Goal: Task Accomplishment & Management: Complete application form

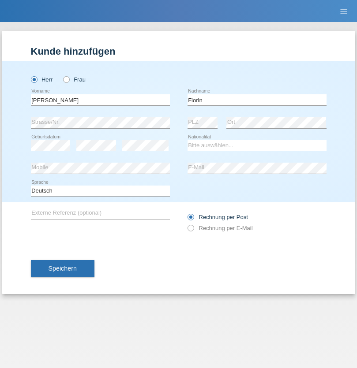
type input "Florin"
select select "RO"
select select "C"
select select "29"
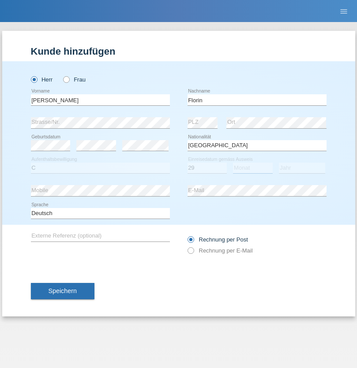
select select "02"
select select "2021"
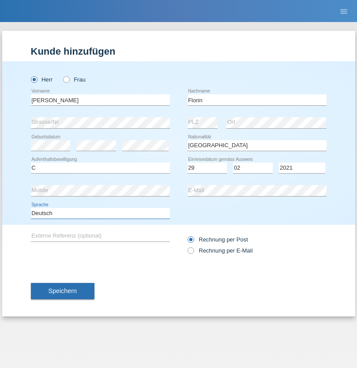
select select "en"
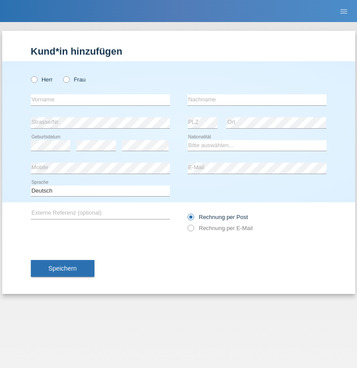
radio input "true"
click at [100, 100] on input "text" at bounding box center [100, 99] width 139 height 11
type input "Ruth"
click at [257, 100] on input "text" at bounding box center [257, 99] width 139 height 11
type input "Krebs"
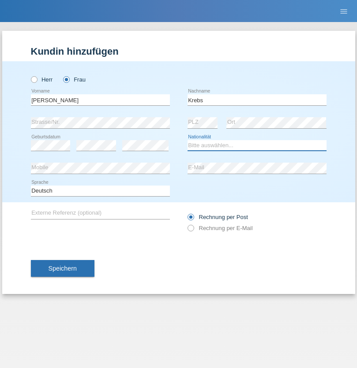
select select "CH"
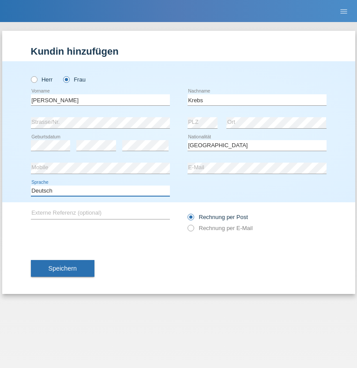
select select "en"
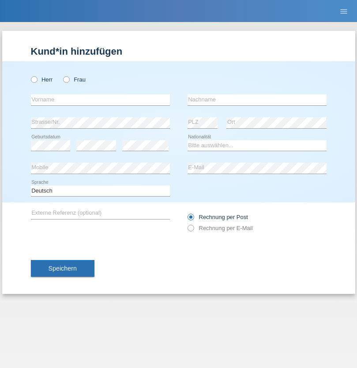
radio input "true"
click at [100, 100] on input "text" at bounding box center [100, 99] width 139 height 11
type input "Qovanaj"
click at [257, 100] on input "text" at bounding box center [257, 99] width 139 height 11
type input "Shaban"
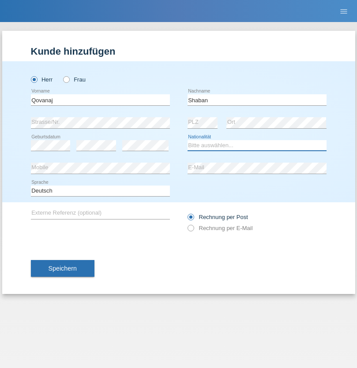
select select "CH"
radio input "true"
click at [100, 100] on input "text" at bounding box center [100, 99] width 139 height 11
type input "BROOKLYN"
click at [257, 100] on input "text" at bounding box center [257, 99] width 139 height 11
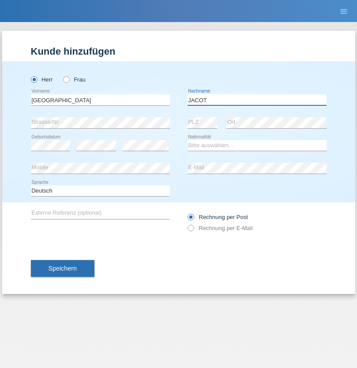
type input "JACOT"
select select "CH"
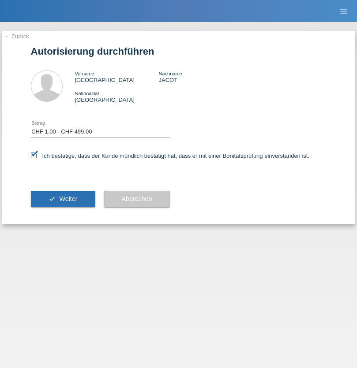
select select "1"
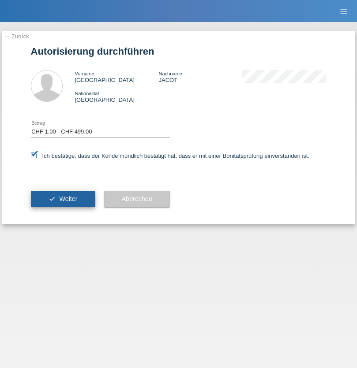
click at [63, 199] on span "Weiter" at bounding box center [68, 198] width 18 height 7
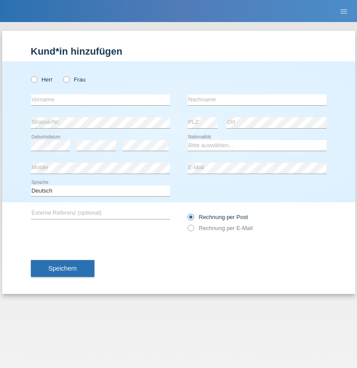
radio input "true"
click at [100, 100] on input "text" at bounding box center [100, 99] width 139 height 11
type input "Marian"
click at [257, 100] on input "text" at bounding box center [257, 99] width 139 height 11
type input "Matusa"
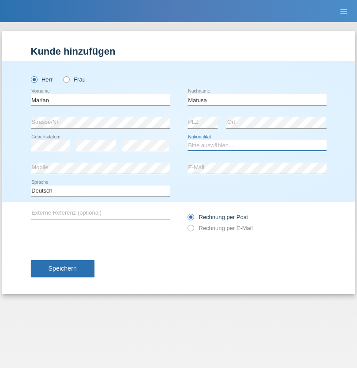
select select "RO"
select select "C"
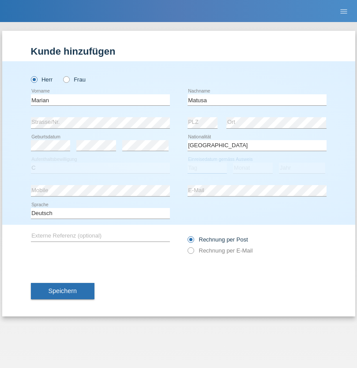
select select "01"
select select "06"
select select "2016"
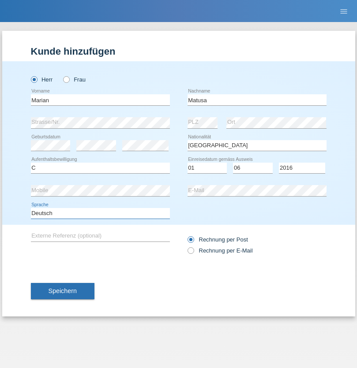
select select "en"
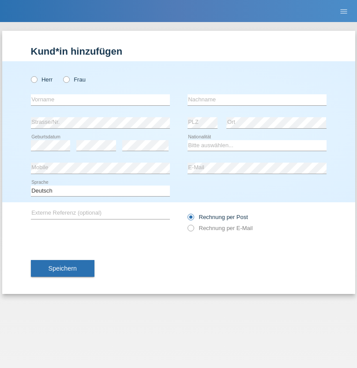
radio input "true"
click at [100, 100] on input "text" at bounding box center [100, 99] width 139 height 11
type input "[PERSON_NAME]"
click at [257, 100] on input "text" at bounding box center [257, 99] width 139 height 11
type input "Weinlein"
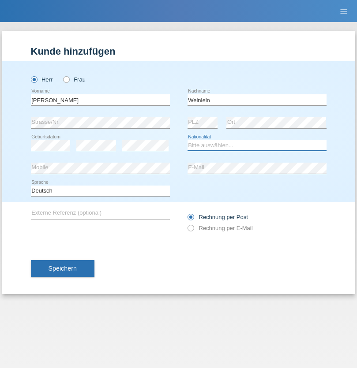
select select "CH"
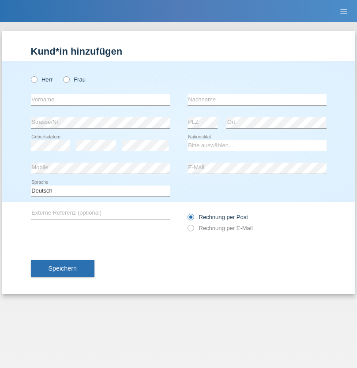
radio input "true"
click at [100, 100] on input "text" at bounding box center [100, 99] width 139 height 11
type input "Jashari lmeri"
click at [257, 100] on input "text" at bounding box center [257, 99] width 139 height 11
type input "Rabije"
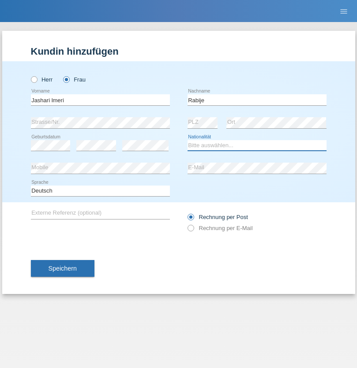
select select "CH"
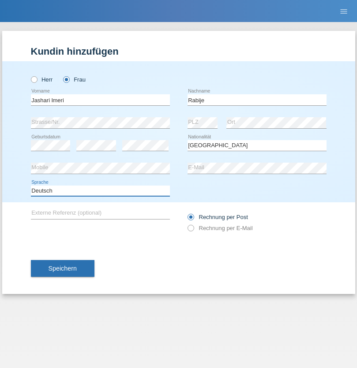
select select "en"
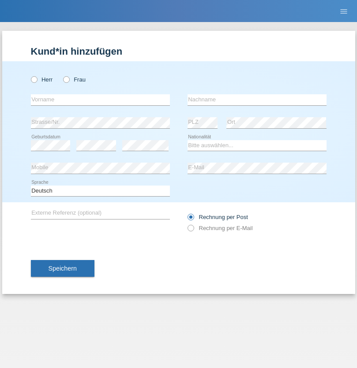
radio input "true"
click at [100, 100] on input "text" at bounding box center [100, 99] width 139 height 11
type input "firat"
click at [257, 100] on input "text" at bounding box center [257, 99] width 139 height 11
type input "kara"
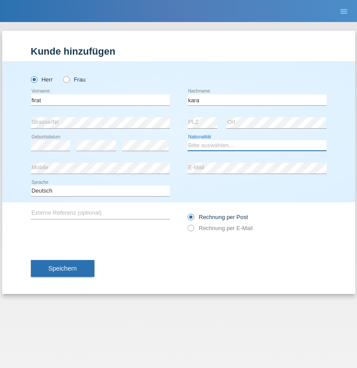
select select "CH"
radio input "true"
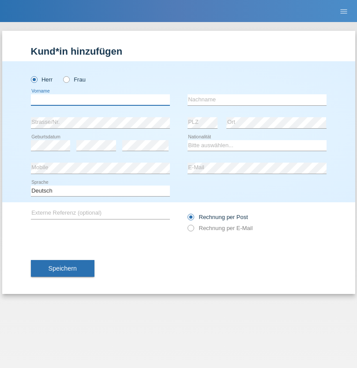
click at [100, 100] on input "text" at bounding box center [100, 99] width 139 height 11
type input "Gigov"
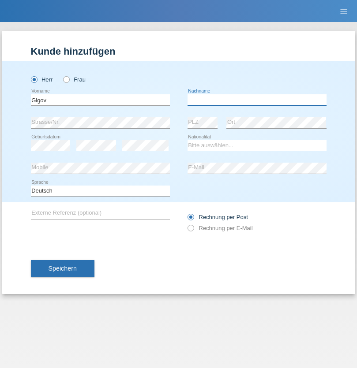
click at [257, 100] on input "text" at bounding box center [257, 99] width 139 height 11
type input "Zhan"
select select "BG"
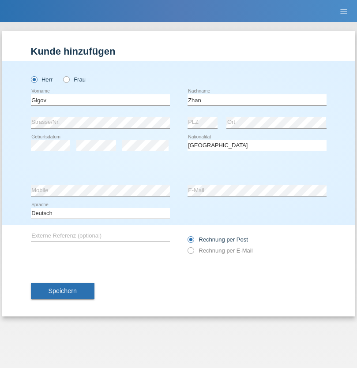
select select "C"
select select "23"
select select "10"
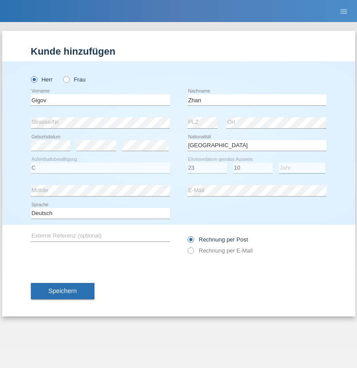
select select "2021"
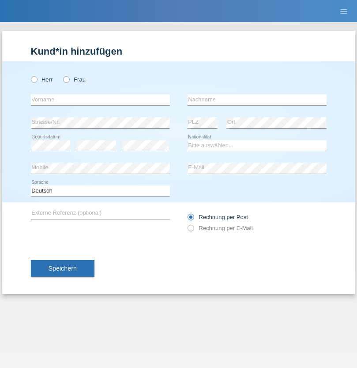
radio input "true"
click at [100, 100] on input "text" at bounding box center [100, 99] width 139 height 11
type input "Amand"
click at [257, 100] on input "text" at bounding box center [257, 99] width 139 height 11
type input "Pires"
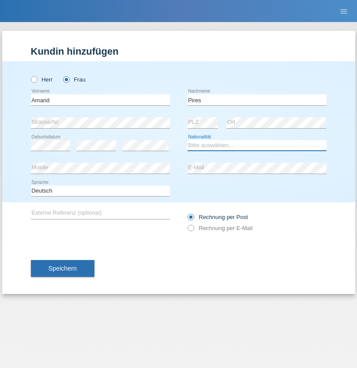
select select "CH"
radio input "true"
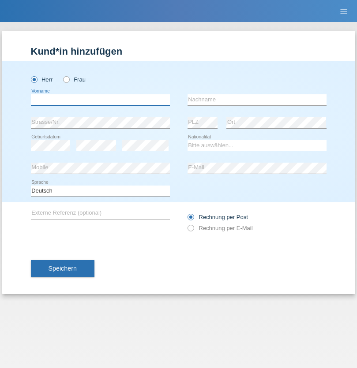
click at [100, 100] on input "text" at bounding box center [100, 99] width 139 height 11
type input "[PERSON_NAME]"
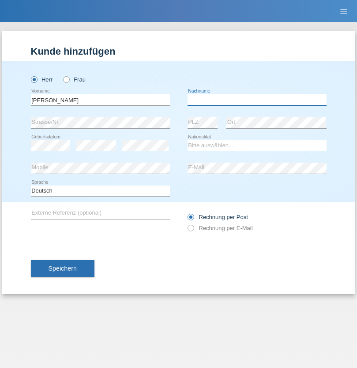
click at [257, 100] on input "text" at bounding box center [257, 99] width 139 height 11
type input "Saidi"
select select "CH"
radio input "true"
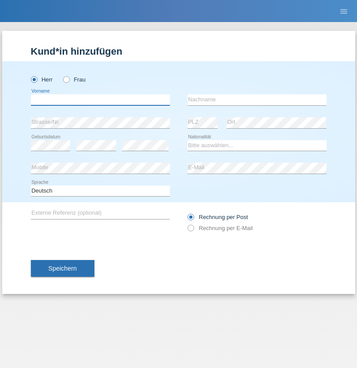
click at [100, 100] on input "text" at bounding box center [100, 99] width 139 height 11
type input "Matusa"
click at [257, 100] on input "text" at bounding box center [257, 99] width 139 height 11
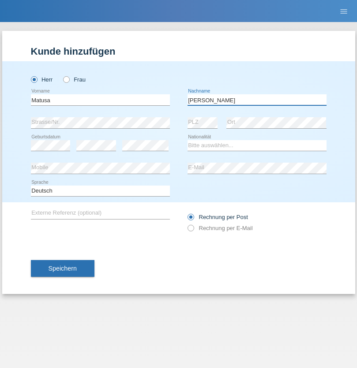
type input "[PERSON_NAME]"
select select "OM"
select select "C"
select select "01"
select select "06"
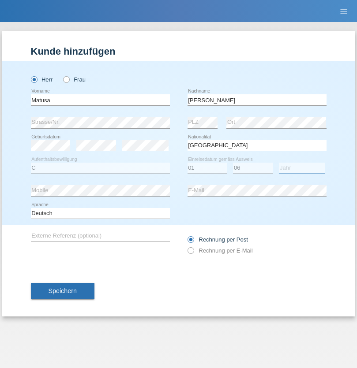
select select "2016"
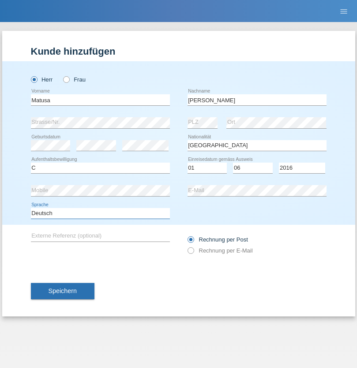
select select "en"
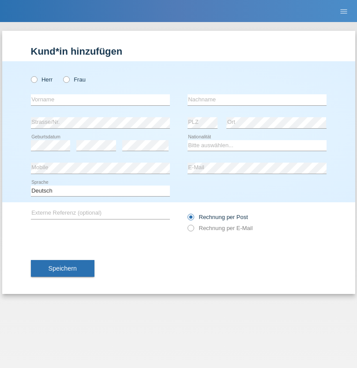
radio input "true"
click at [100, 100] on input "text" at bounding box center [100, 99] width 139 height 11
type input "[PERSON_NAME]"
click at [257, 100] on input "text" at bounding box center [257, 99] width 139 height 11
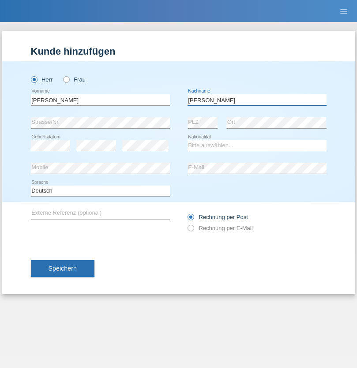
type input "[PERSON_NAME]"
select select "PT"
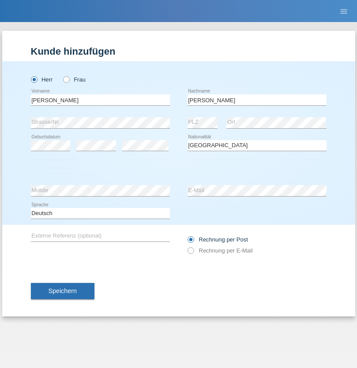
select select "C"
select select "23"
select select "08"
select select "2021"
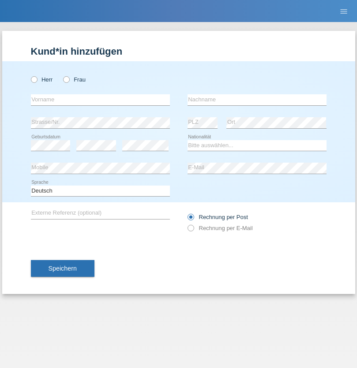
radio input "true"
click at [100, 100] on input "text" at bounding box center [100, 99] width 139 height 11
type input "Luca"
click at [257, 100] on input "text" at bounding box center [257, 99] width 139 height 11
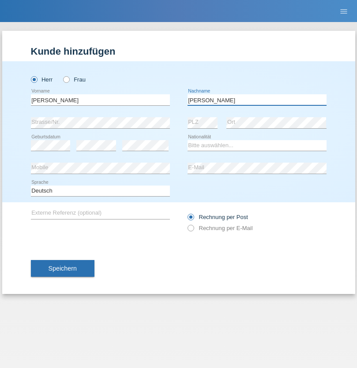
type input "Meier"
select select "CH"
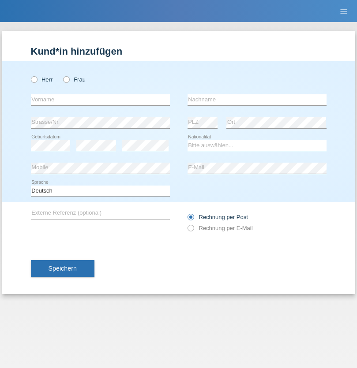
radio input "true"
click at [100, 100] on input "text" at bounding box center [100, 99] width 139 height 11
type input "Szilvia"
click at [257, 100] on input "text" at bounding box center [257, 99] width 139 height 11
type input "Olakh"
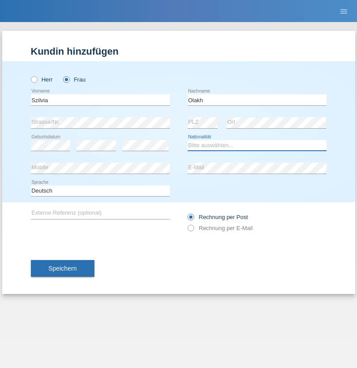
select select "UA"
select select "C"
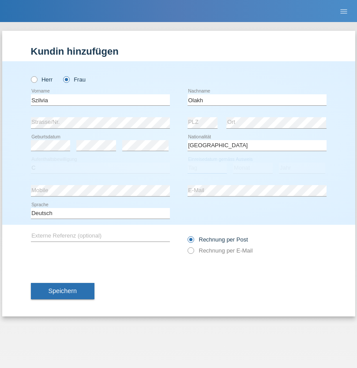
select select "15"
select select "09"
select select "2021"
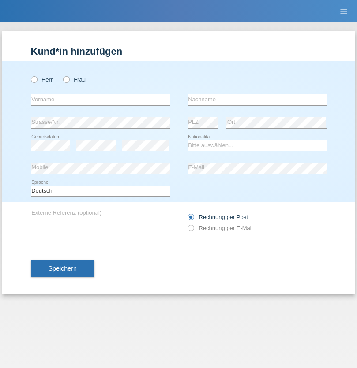
radio input "true"
click at [100, 100] on input "text" at bounding box center [100, 99] width 139 height 11
type input "Asrit"
click at [257, 100] on input "text" at bounding box center [257, 99] width 139 height 11
type input "Kupa"
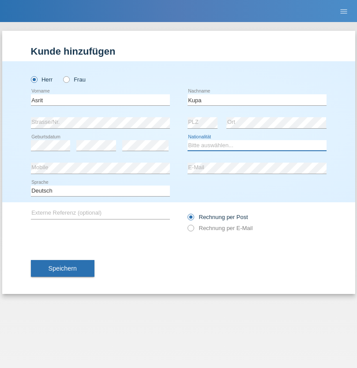
select select "MK"
select select "C"
select select "27"
select select "05"
radio input "true"
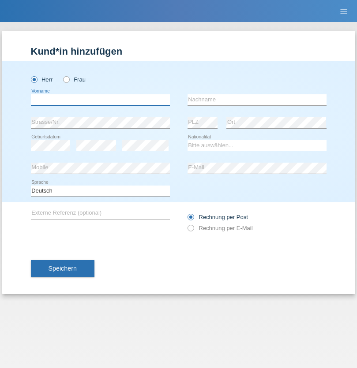
click at [100, 100] on input "text" at bounding box center [100, 99] width 139 height 11
type input "Ibrahim"
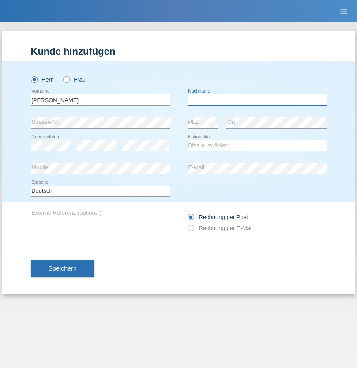
click at [257, 100] on input "text" at bounding box center [257, 99] width 139 height 11
type input "Abbas"
select select "SY"
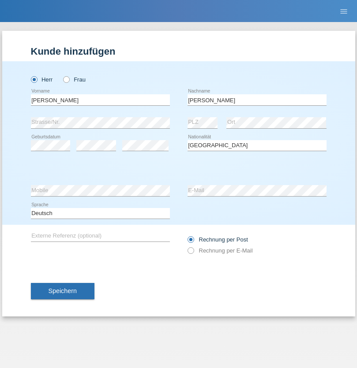
select select "C"
select select "15"
select select "09"
select select "2021"
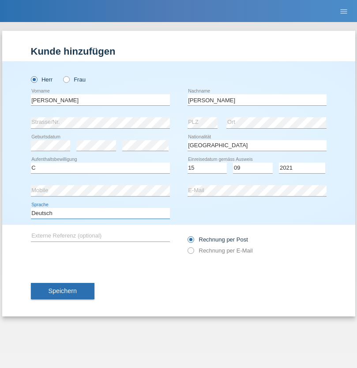
select select "en"
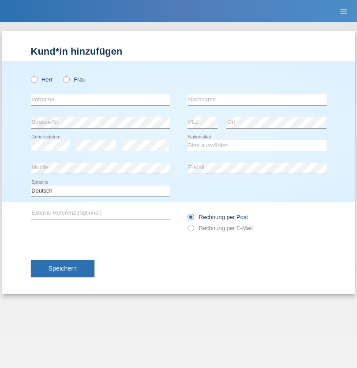
radio input "true"
select select "CH"
radio input "true"
click at [100, 100] on input "text" at bounding box center [100, 99] width 139 height 11
type input "[PERSON_NAME]"
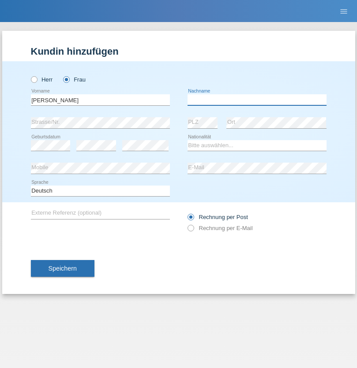
click at [257, 100] on input "text" at bounding box center [257, 99] width 139 height 11
type input "Bacic"
select select "CH"
